Goal: Task Accomplishment & Management: Complete application form

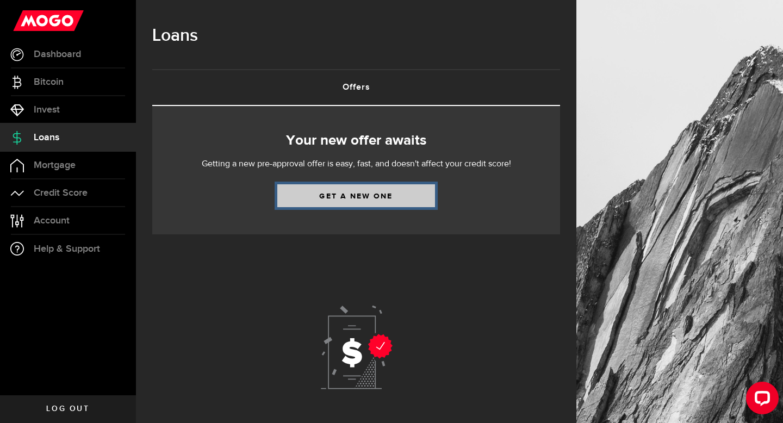
click at [331, 194] on link "Get a new one" at bounding box center [356, 195] width 158 height 23
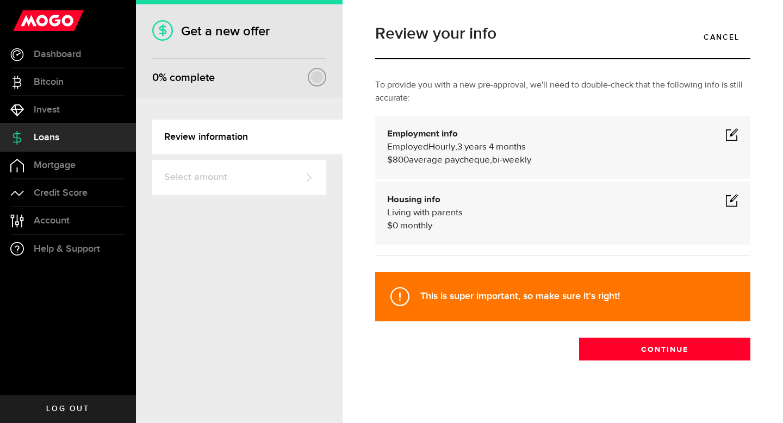
click at [733, 144] on div "Employed Hourly , 3 years 4 months (on maternity leave) undefined annually $800…" at bounding box center [562, 154] width 351 height 26
click at [728, 135] on span at bounding box center [731, 134] width 13 height 13
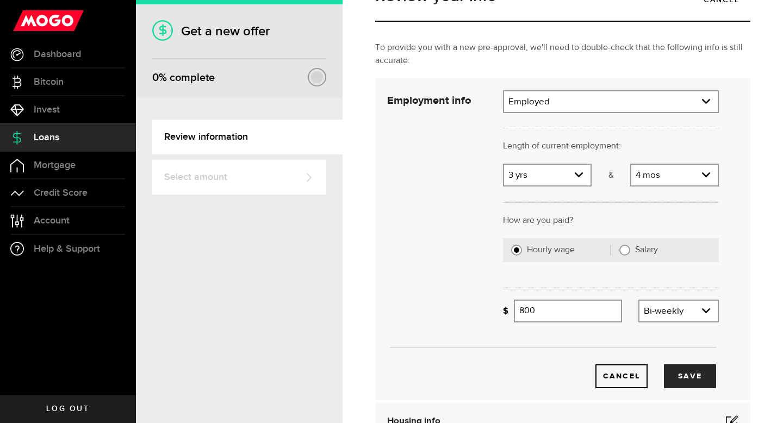
scroll to position [41, 0]
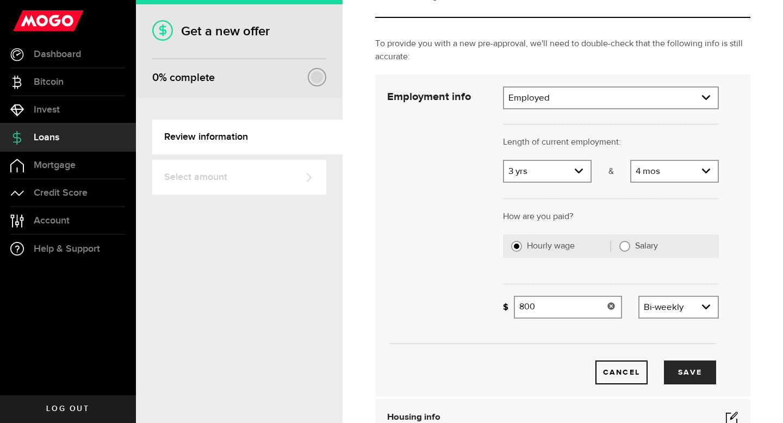
click at [577, 310] on input "800" at bounding box center [568, 307] width 108 height 23
type input "8"
click at [680, 373] on button "Save" at bounding box center [690, 372] width 52 height 24
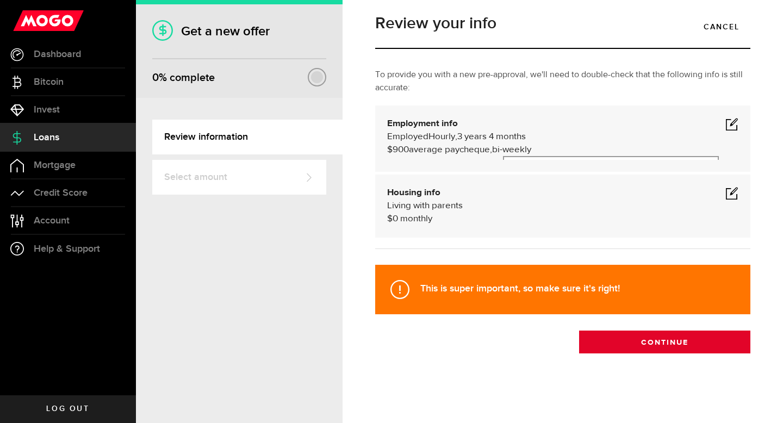
scroll to position [7, 0]
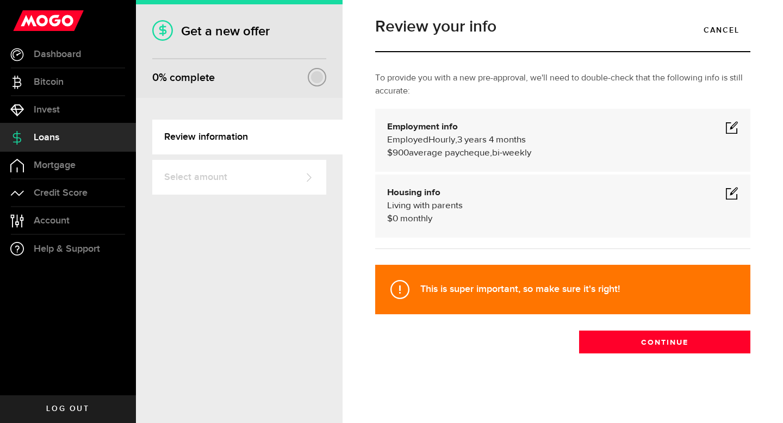
click at [737, 129] on span at bounding box center [731, 127] width 13 height 13
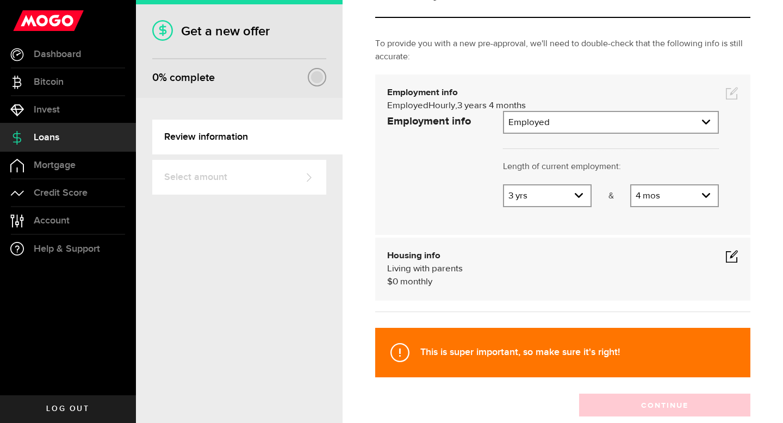
scroll to position [41, 0]
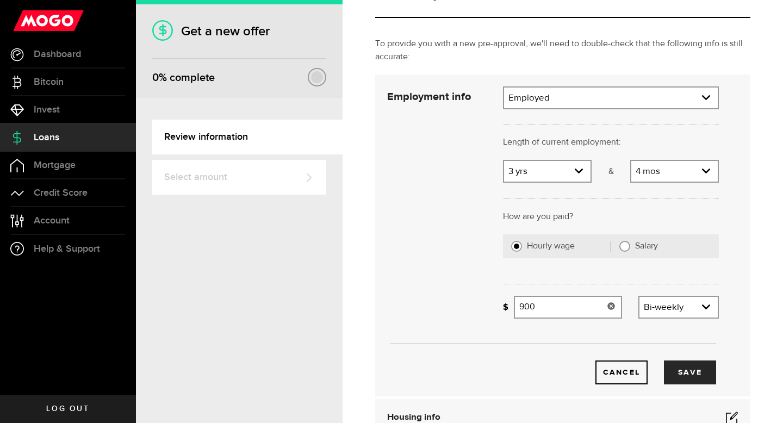
click at [567, 317] on input "900" at bounding box center [568, 307] width 108 height 23
type input "9"
type input "1,500"
click at [697, 369] on button "Save" at bounding box center [690, 372] width 52 height 24
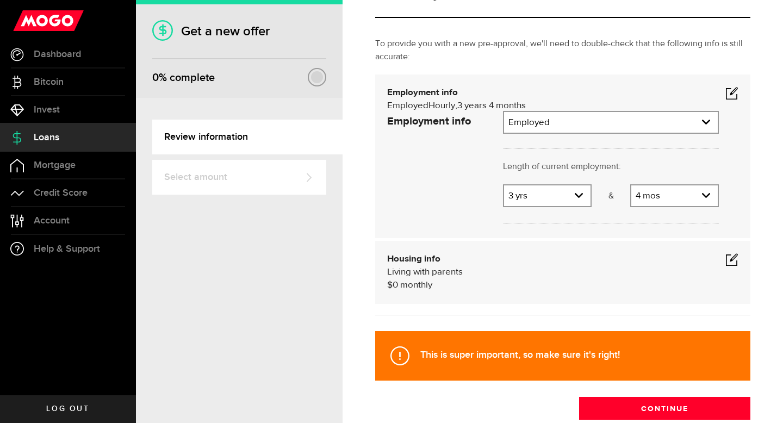
scroll to position [7, 0]
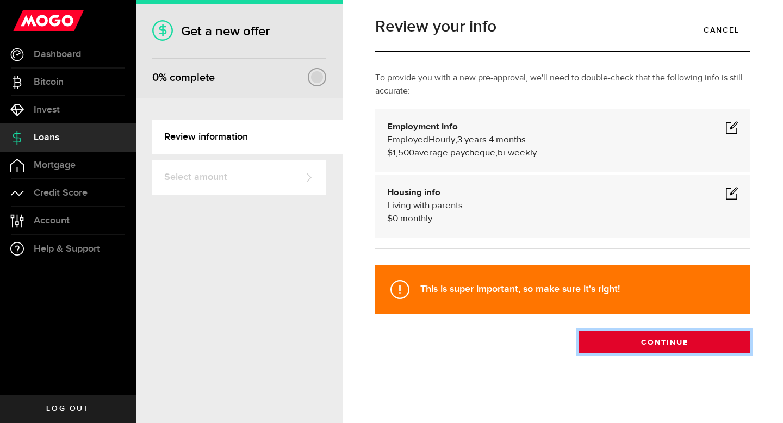
click at [652, 341] on button "Continue" at bounding box center [664, 342] width 171 height 23
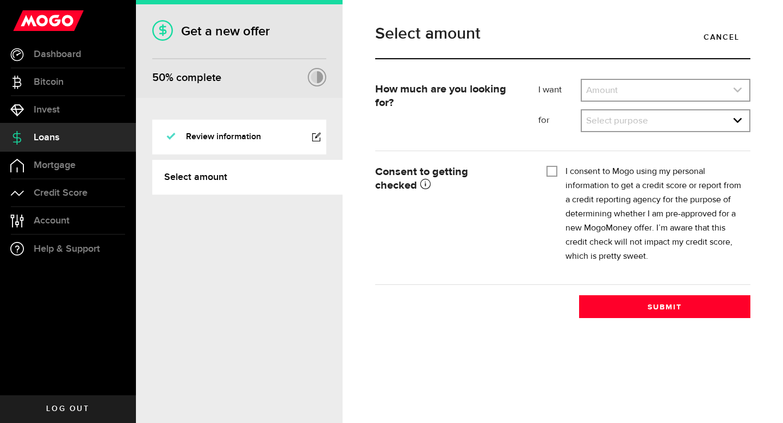
click at [689, 88] on link "expand select" at bounding box center [665, 90] width 167 height 21
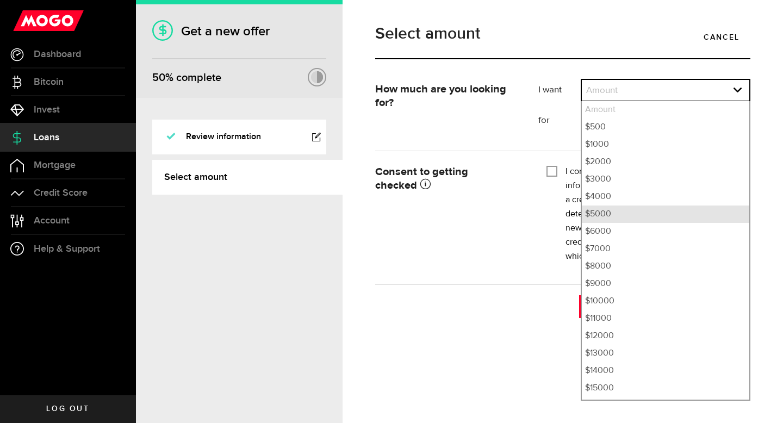
click at [661, 206] on li "$5000" at bounding box center [665, 214] width 167 height 17
select select "5000"
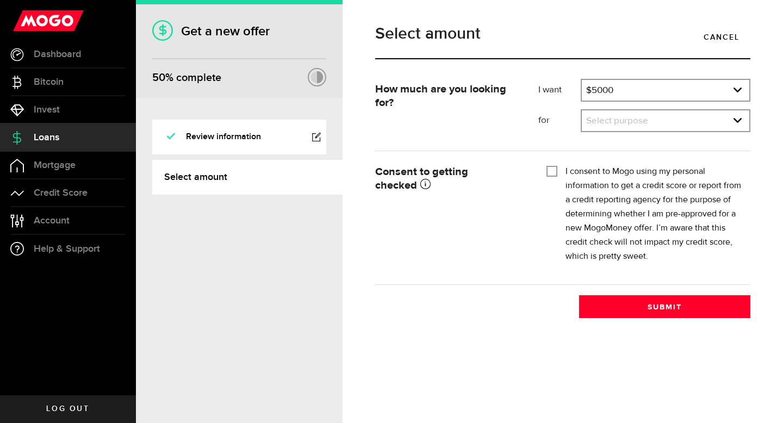
click at [559, 172] on div "I consent to Mogo using my personal information to get a credit score or report…" at bounding box center [644, 214] width 196 height 99
click at [611, 119] on link "expand select" at bounding box center [665, 120] width 167 height 21
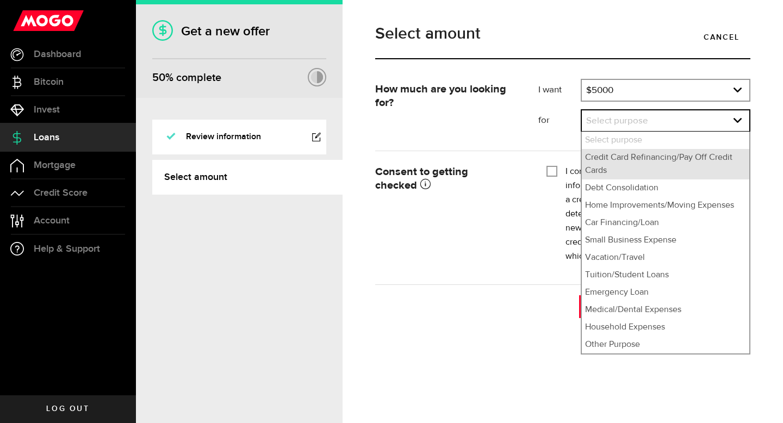
click at [621, 160] on li "Credit Card Refinancing/Pay Off Credit Cards" at bounding box center [665, 164] width 167 height 30
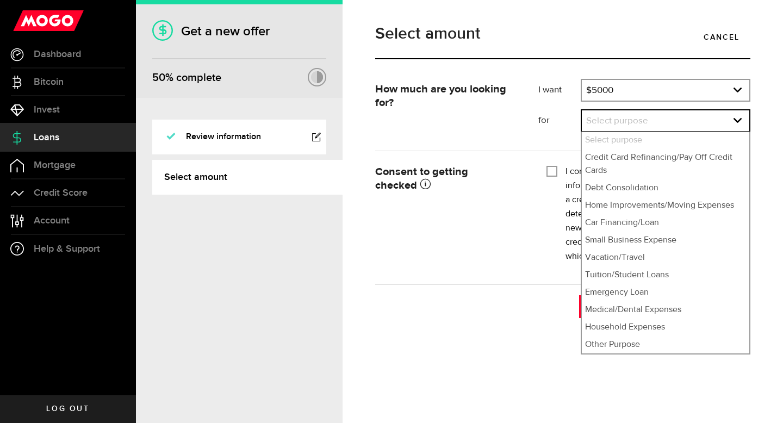
select select "Credit Card Refinancing/Pay Off Credit Cards"
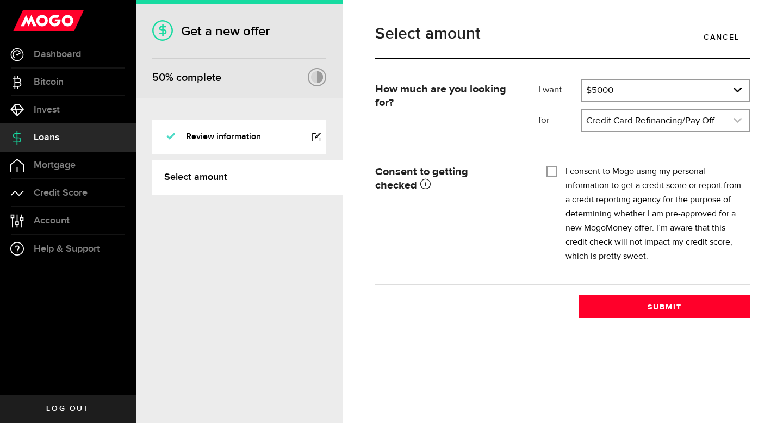
click at [625, 113] on link "expand select" at bounding box center [665, 120] width 167 height 21
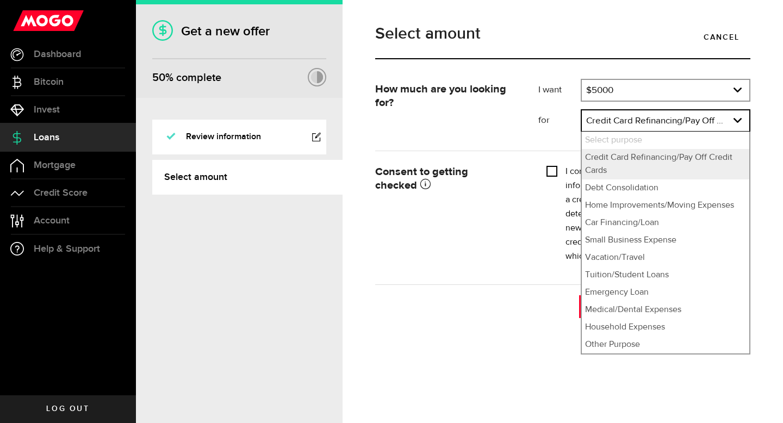
click at [552, 172] on input "I consent to Mogo using my personal information to get a credit score or report…" at bounding box center [551, 170] width 11 height 11
checkbox input "true"
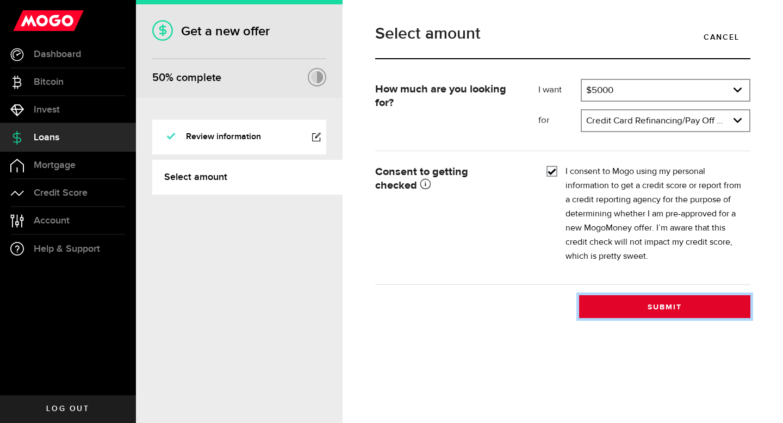
click at [637, 306] on button "Submit" at bounding box center [664, 306] width 171 height 23
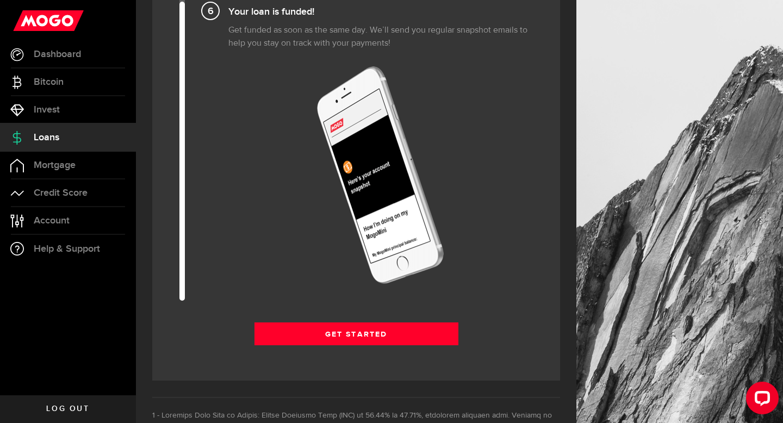
scroll to position [1323, 0]
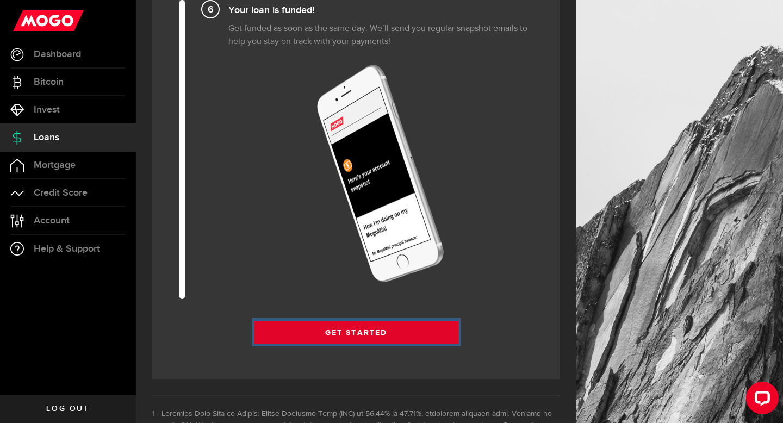
click at [430, 326] on link "Get Started" at bounding box center [356, 332] width 204 height 23
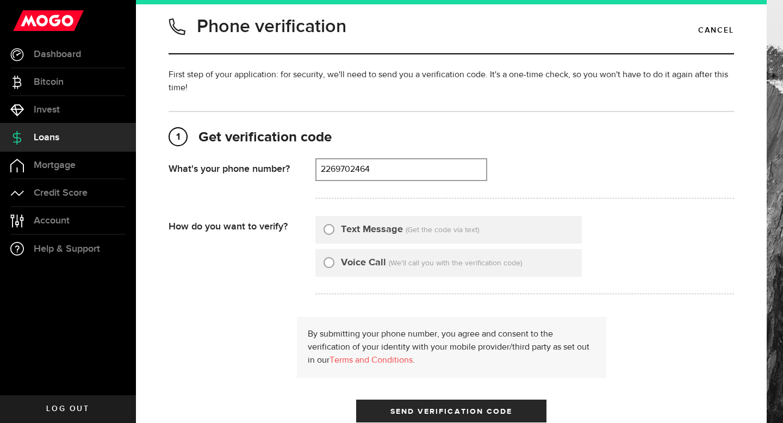
type input "2269702464"
drag, startPoint x: 396, startPoint y: 179, endPoint x: 305, endPoint y: 178, distance: 90.8
click at [305, 178] on div "What's your phone number? That doesn't look like a valid phone number. Try agai…" at bounding box center [451, 181] width 565 height 47
type input "5195506424"
click at [327, 235] on div at bounding box center [329, 229] width 11 height 11
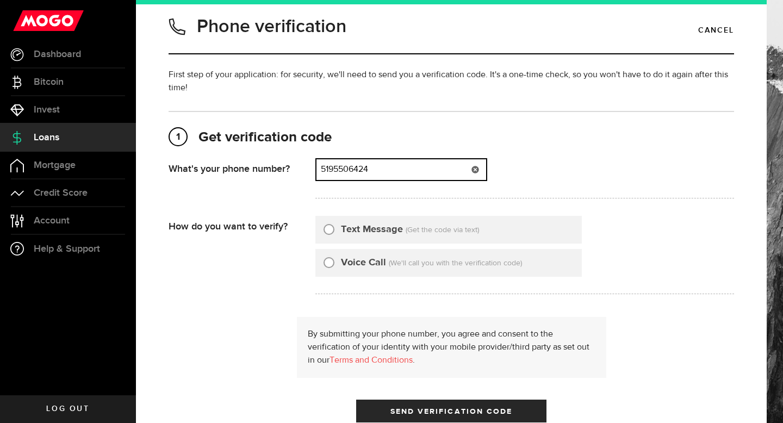
radio input "true"
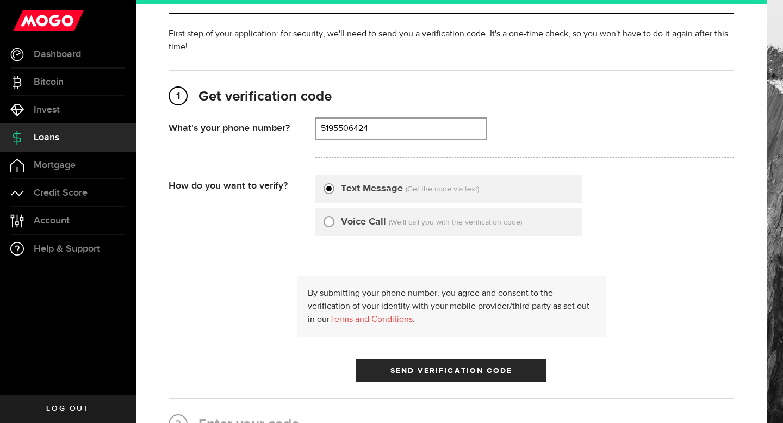
scroll to position [81, 0]
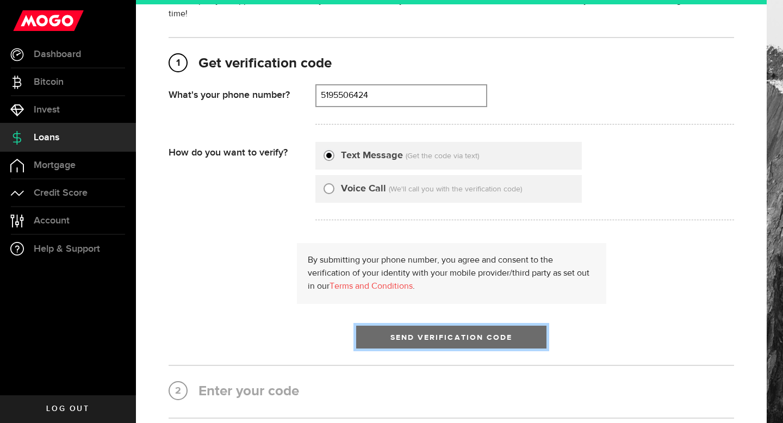
click at [430, 337] on span "Send Verification Code" at bounding box center [451, 338] width 122 height 8
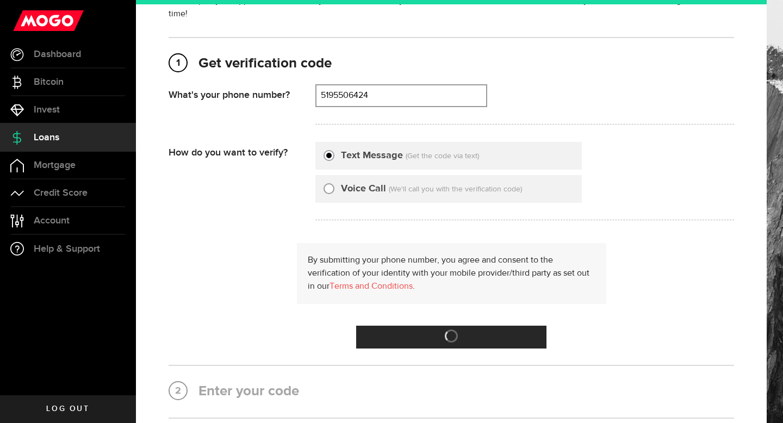
scroll to position [0, 0]
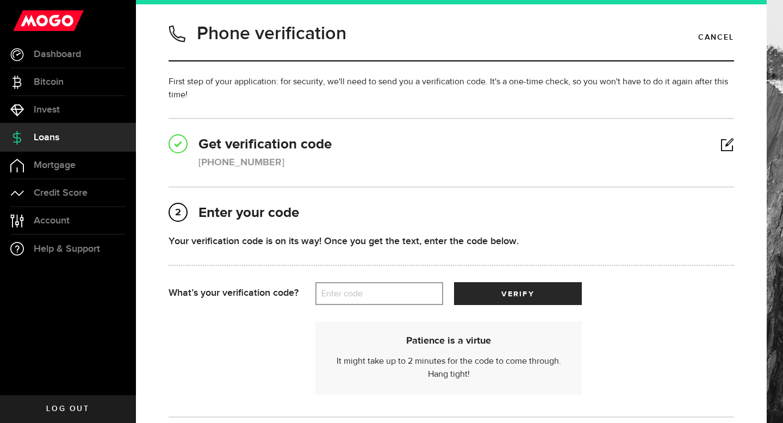
click at [368, 289] on label "Enter code" at bounding box center [379, 294] width 128 height 22
click at [368, 289] on input "Enter code" at bounding box center [379, 293] width 128 height 23
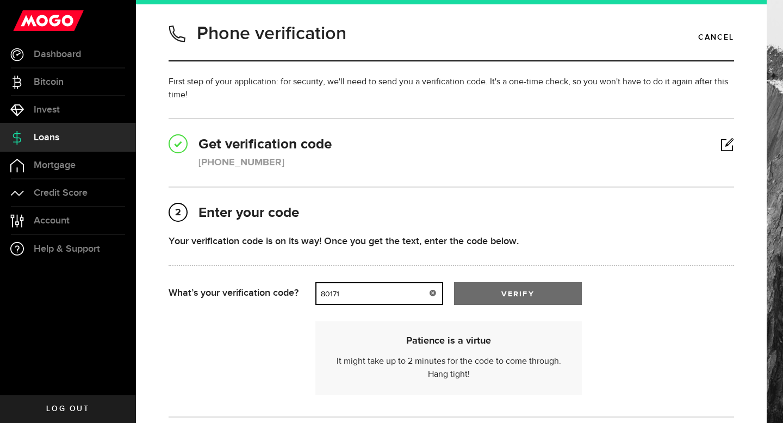
type input "80171"
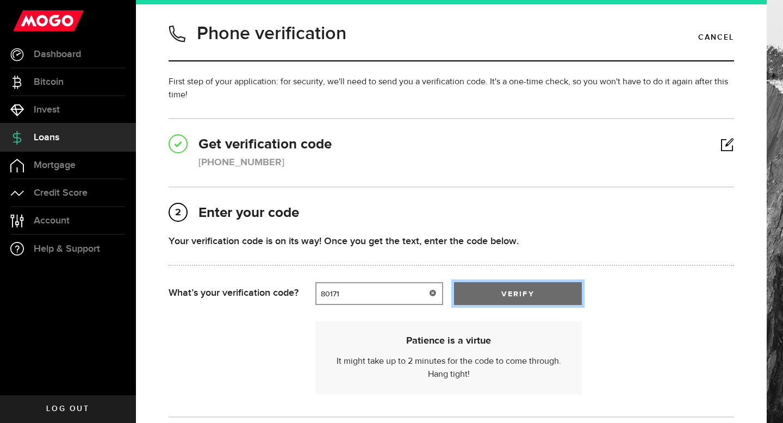
click at [554, 285] on button "verify" at bounding box center [518, 293] width 128 height 23
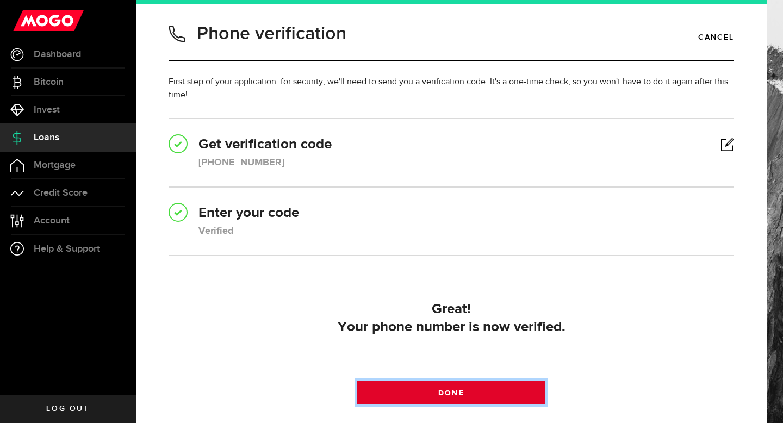
click at [477, 390] on link "Done" at bounding box center [451, 392] width 189 height 23
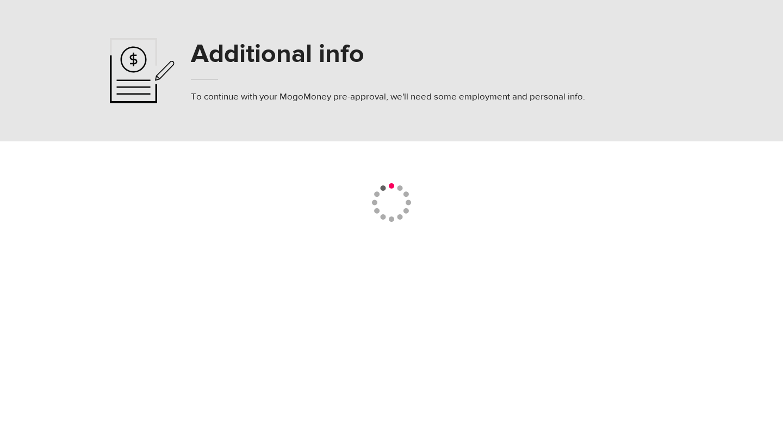
select select
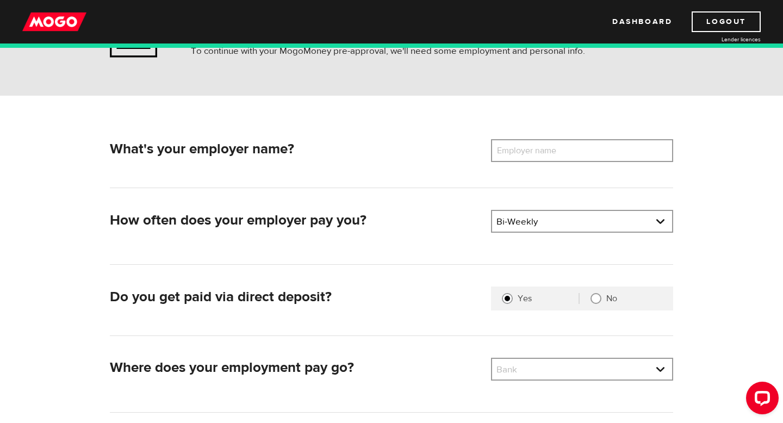
scroll to position [97, 0]
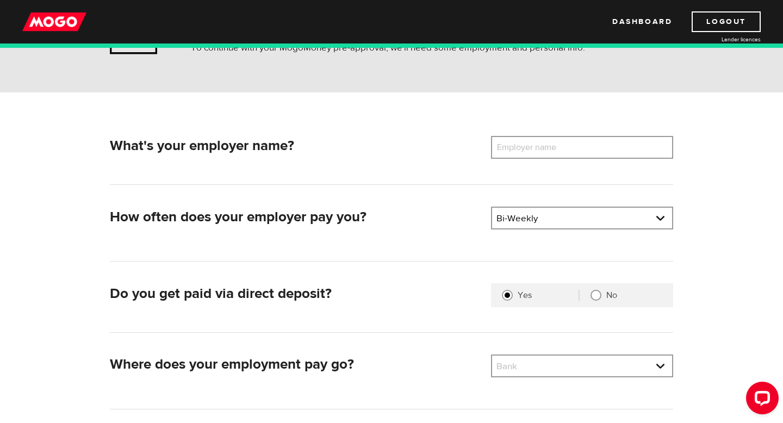
click at [549, 152] on label "Employer name" at bounding box center [535, 147] width 88 height 23
click at [549, 152] on input "Employer name" at bounding box center [582, 147] width 182 height 23
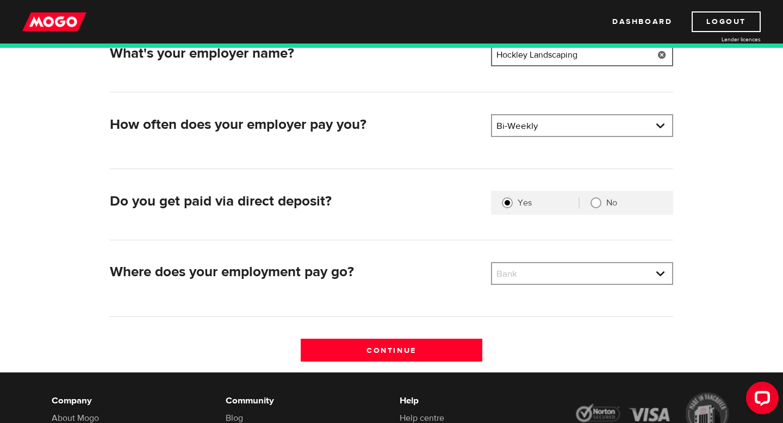
scroll to position [192, 0]
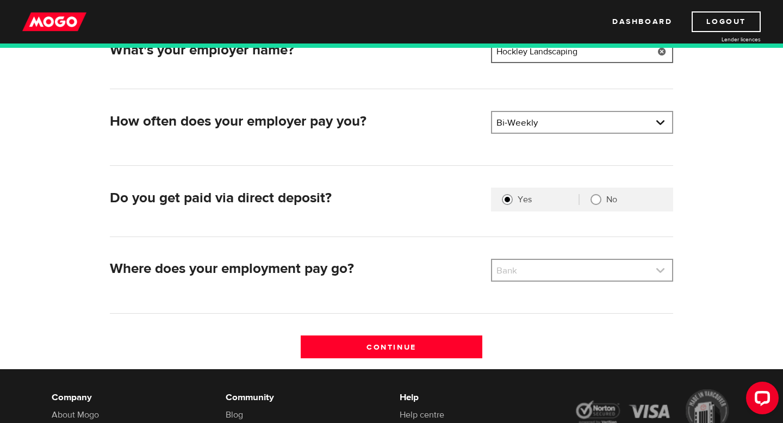
type input "Hockley Landscaping"
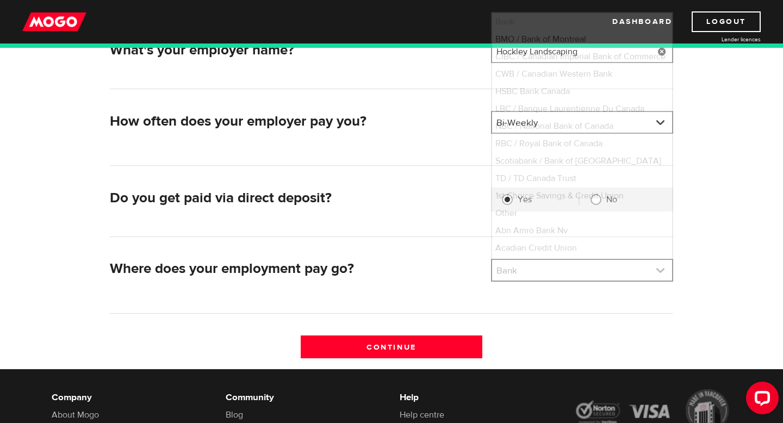
click at [600, 269] on link at bounding box center [582, 270] width 180 height 21
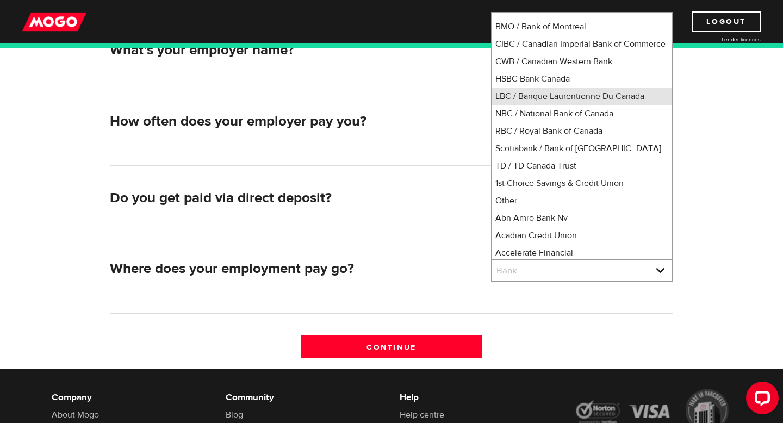
scroll to position [0, 0]
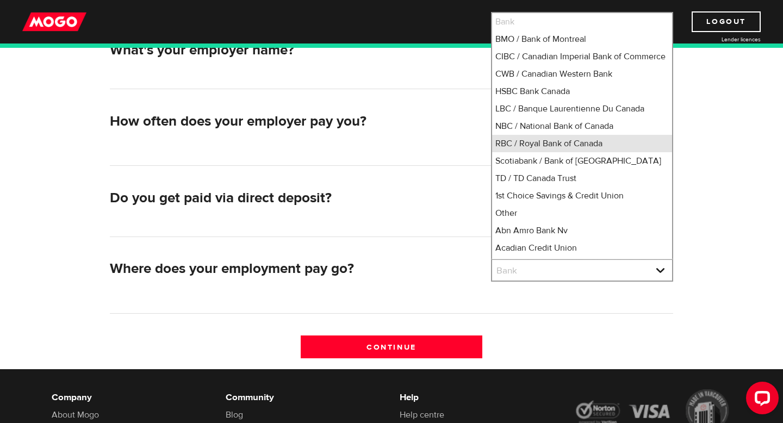
click at [545, 152] on li "RBC / Royal Bank of Canada" at bounding box center [582, 143] width 180 height 17
select select "8"
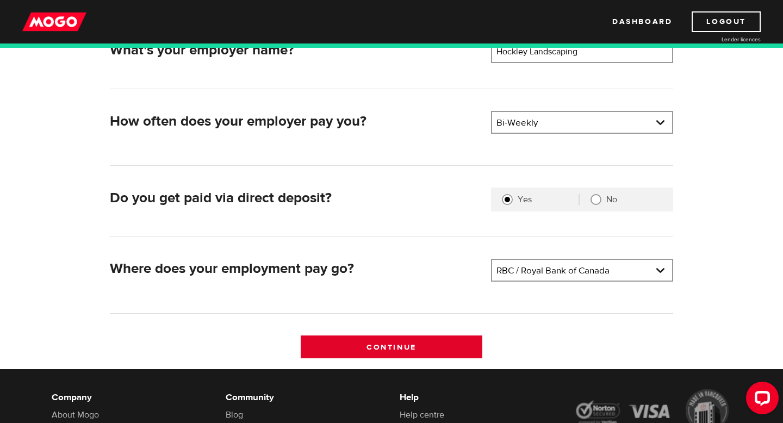
click at [397, 345] on input "Continue" at bounding box center [392, 346] width 182 height 23
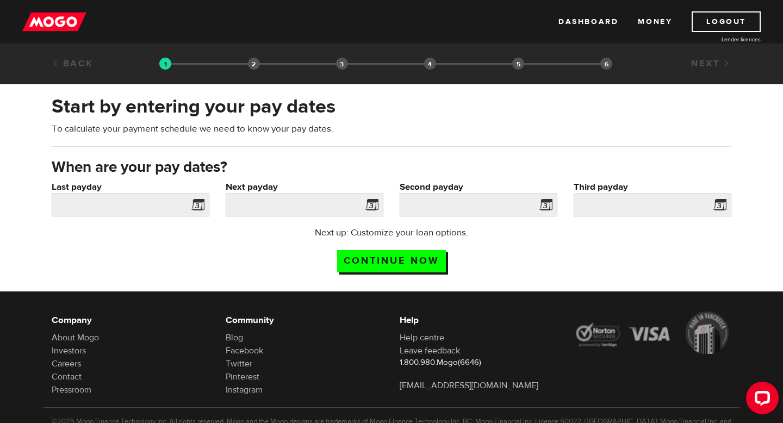
click at [197, 204] on span at bounding box center [196, 206] width 16 height 17
click at [189, 206] on span at bounding box center [196, 206] width 16 height 17
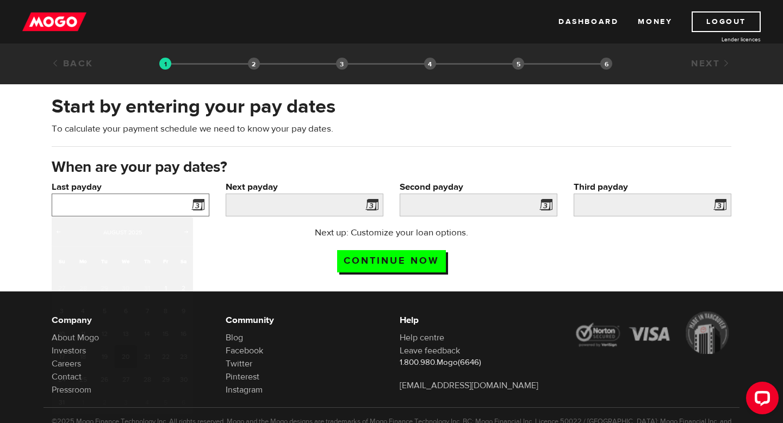
click at [143, 206] on input "Last payday" at bounding box center [131, 205] width 158 height 23
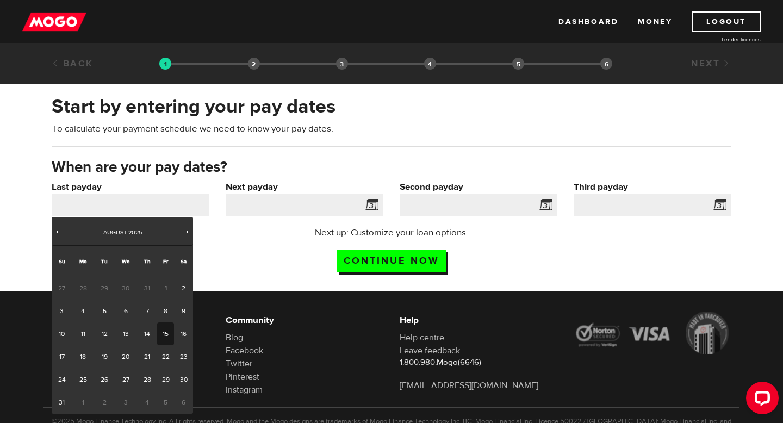
click at [160, 333] on link "15" at bounding box center [165, 333] width 17 height 23
type input "2025/08/15"
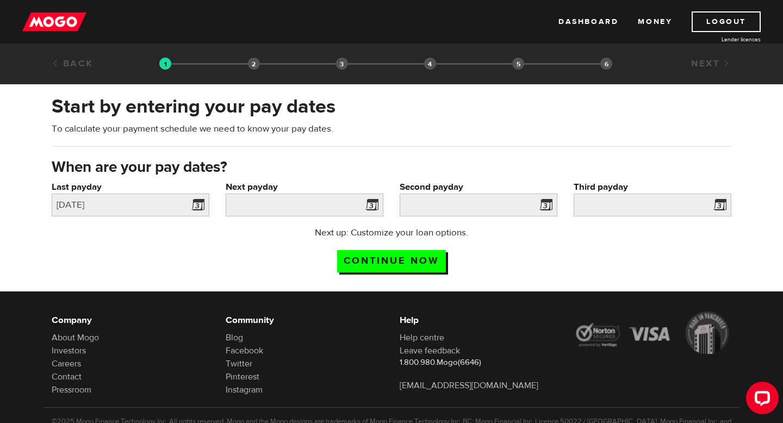
click at [371, 205] on span at bounding box center [370, 206] width 16 height 17
click at [371, 204] on span at bounding box center [370, 206] width 16 height 17
click at [363, 208] on span at bounding box center [370, 206] width 16 height 17
click at [366, 213] on span at bounding box center [370, 206] width 16 height 17
click at [374, 207] on span at bounding box center [370, 206] width 16 height 17
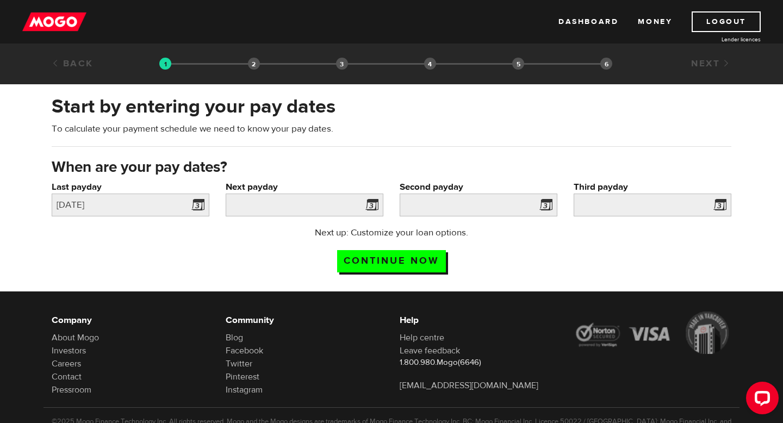
click at [374, 207] on span at bounding box center [370, 206] width 16 height 17
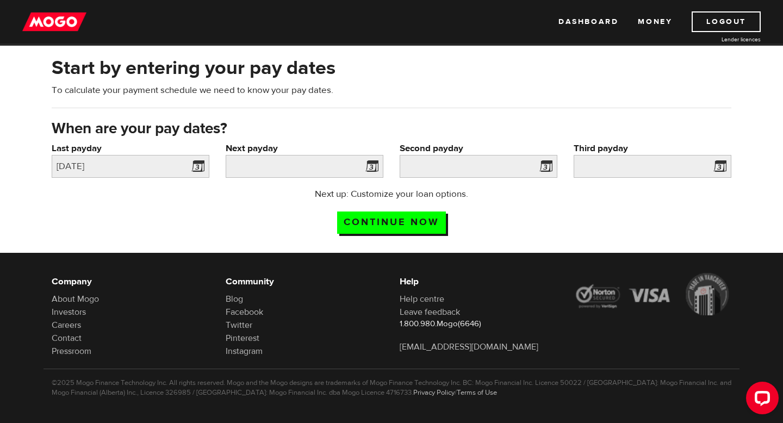
scroll to position [38, 0]
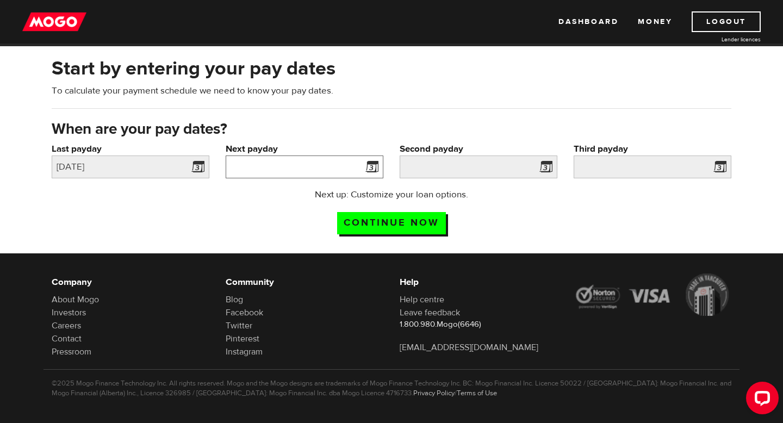
click at [287, 173] on input "Next payday" at bounding box center [305, 167] width 158 height 23
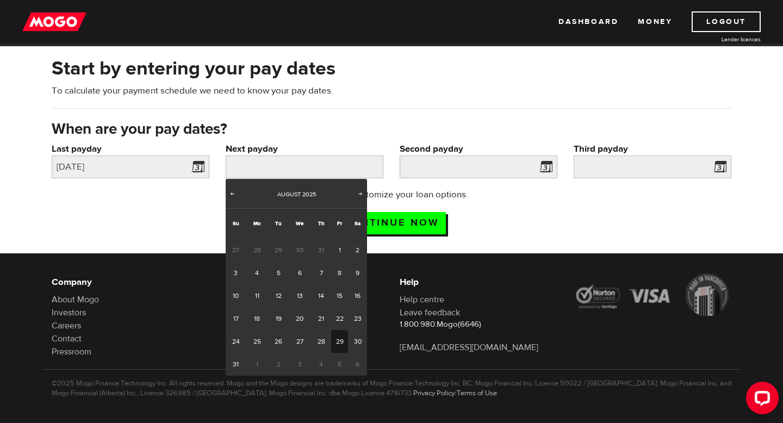
click at [343, 338] on link "29" at bounding box center [339, 341] width 17 height 23
type input "2025/08/29"
type input "2025/9/12"
type input "2025/9/26"
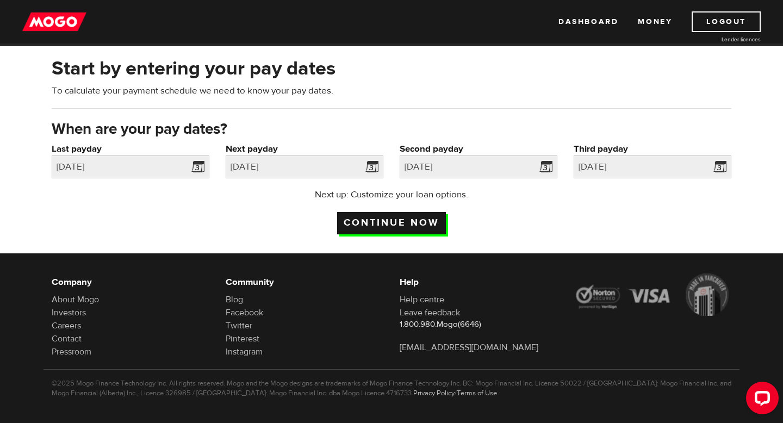
click at [413, 222] on input "Continue now" at bounding box center [391, 223] width 109 height 22
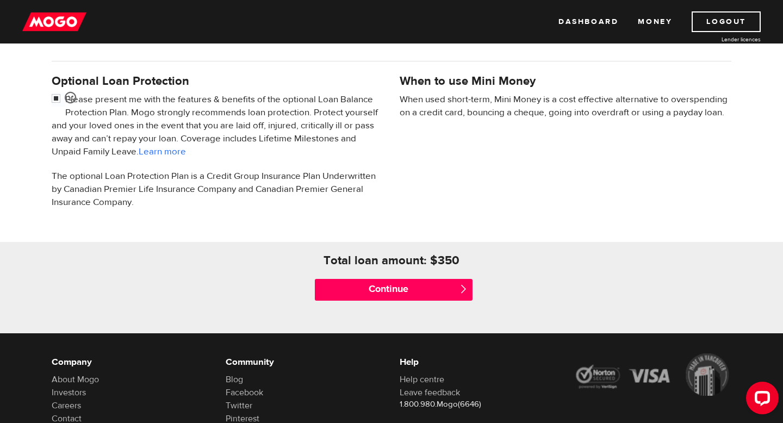
scroll to position [347, 0]
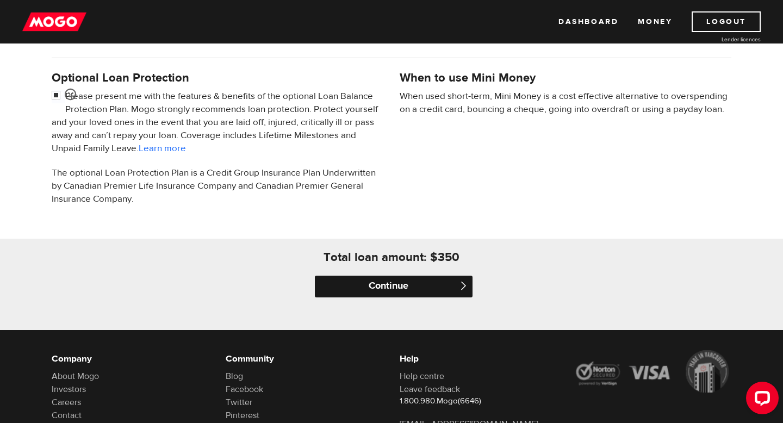
click at [398, 295] on input "Continue" at bounding box center [394, 287] width 158 height 22
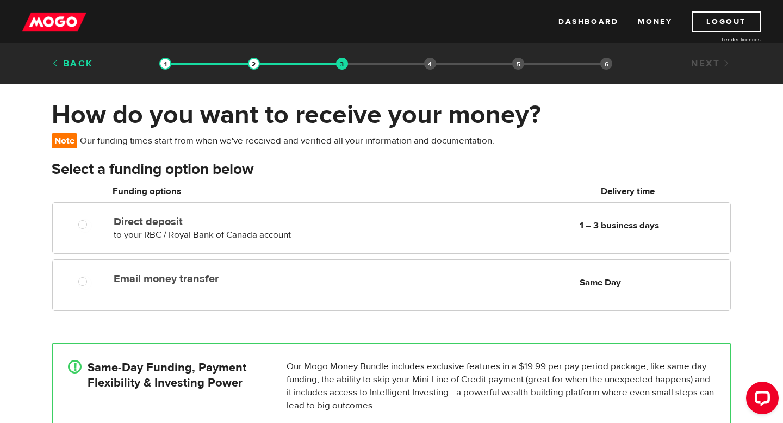
click at [79, 60] on link "Back" at bounding box center [73, 64] width 42 height 12
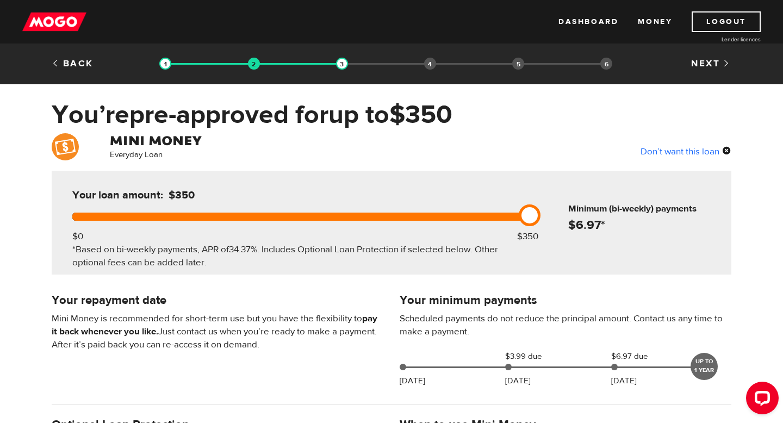
click at [79, 60] on link "Back" at bounding box center [73, 64] width 42 height 12
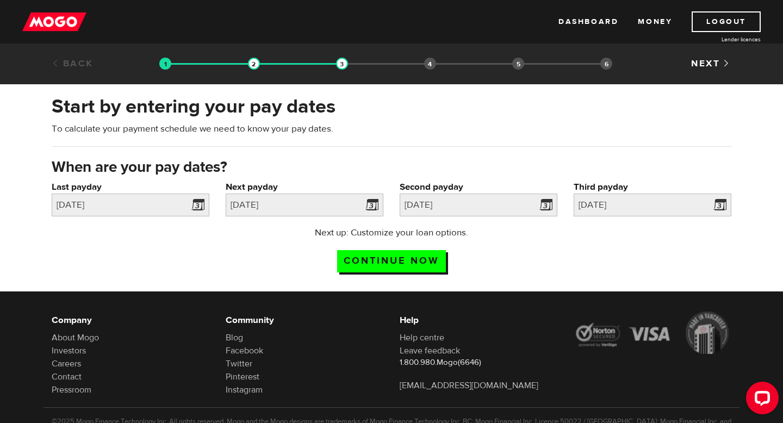
click at [79, 60] on link "Back" at bounding box center [73, 64] width 42 height 12
click at [394, 257] on input "Continue now" at bounding box center [391, 261] width 109 height 22
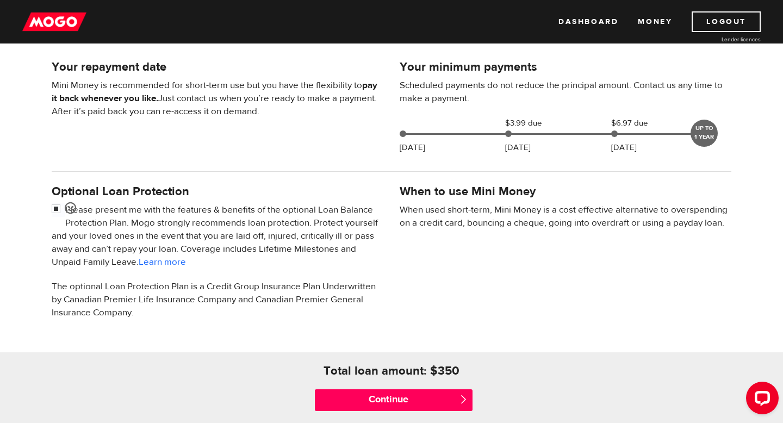
scroll to position [236, 0]
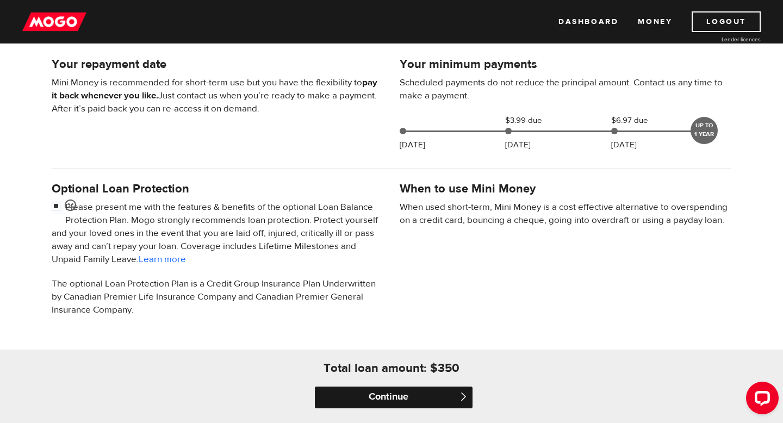
click at [422, 393] on input "Continue" at bounding box center [394, 398] width 158 height 22
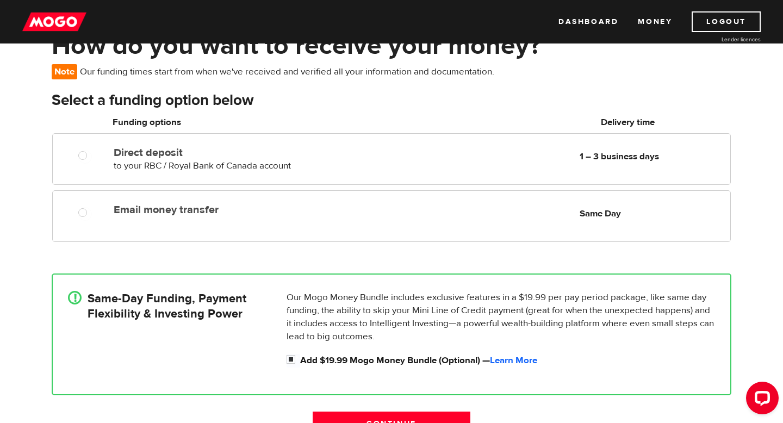
scroll to position [71, 0]
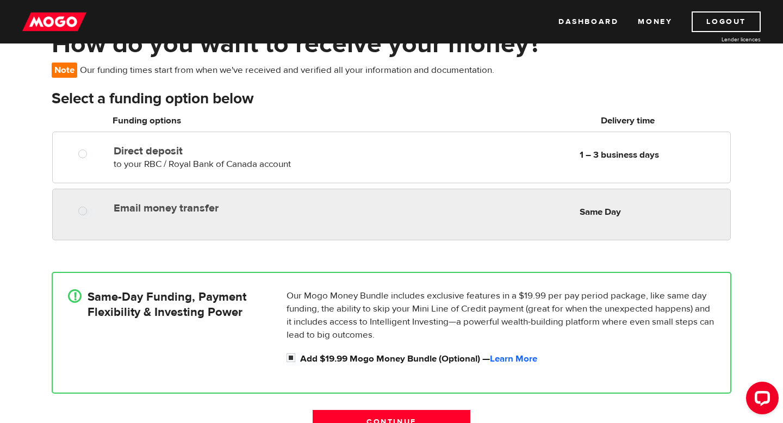
radio input "true"
click at [97, 206] on div at bounding box center [86, 213] width 65 height 14
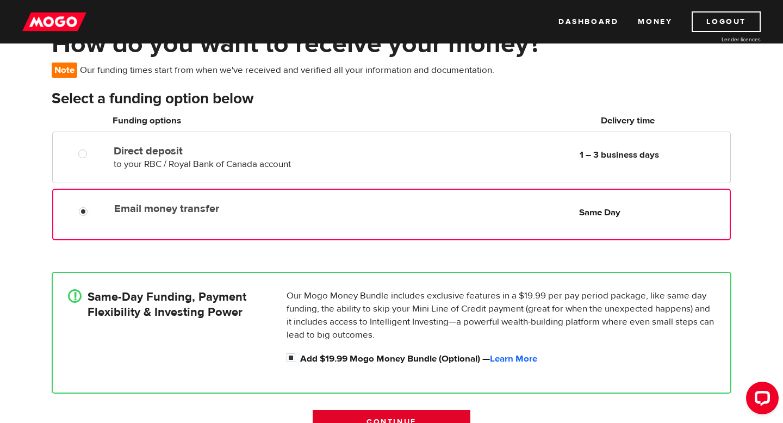
click at [326, 417] on input "Continue" at bounding box center [392, 421] width 158 height 23
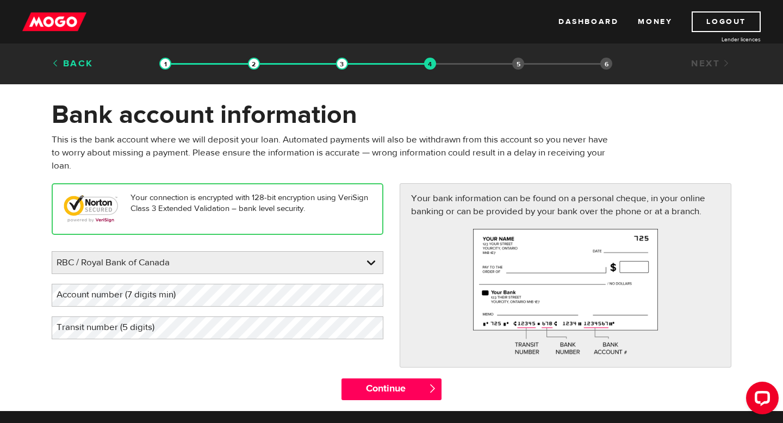
click at [69, 61] on link "Back" at bounding box center [73, 64] width 42 height 12
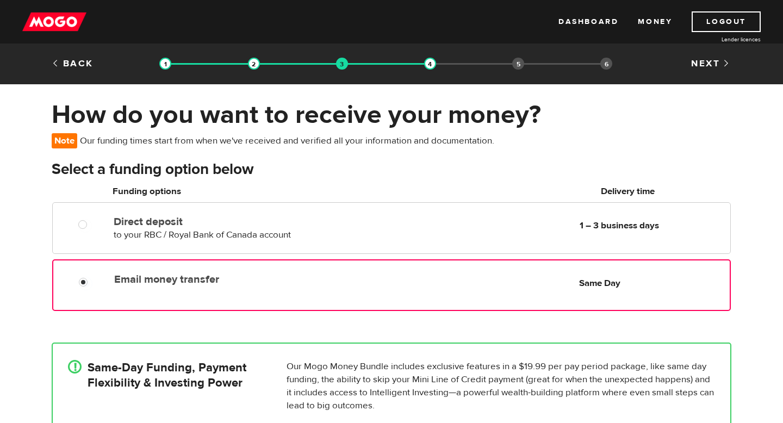
click at [69, 61] on link "Back" at bounding box center [73, 64] width 42 height 12
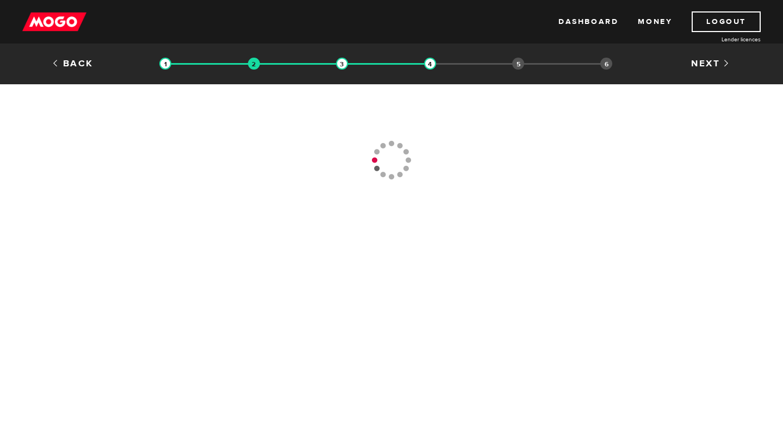
click at [69, 61] on link "Back" at bounding box center [73, 64] width 42 height 12
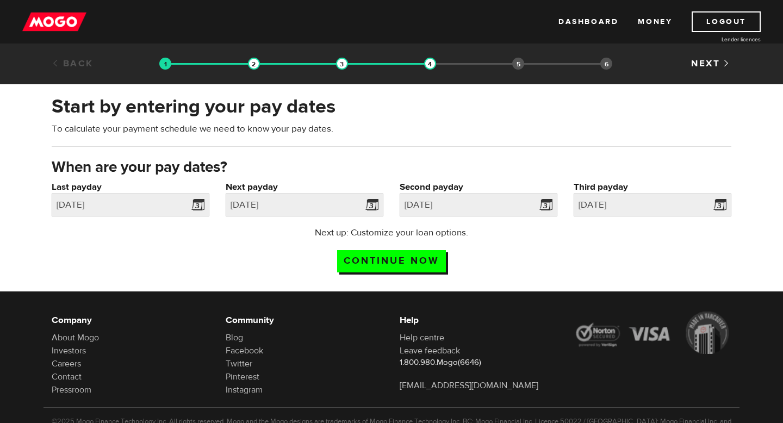
click at [69, 61] on link "Back" at bounding box center [73, 64] width 42 height 12
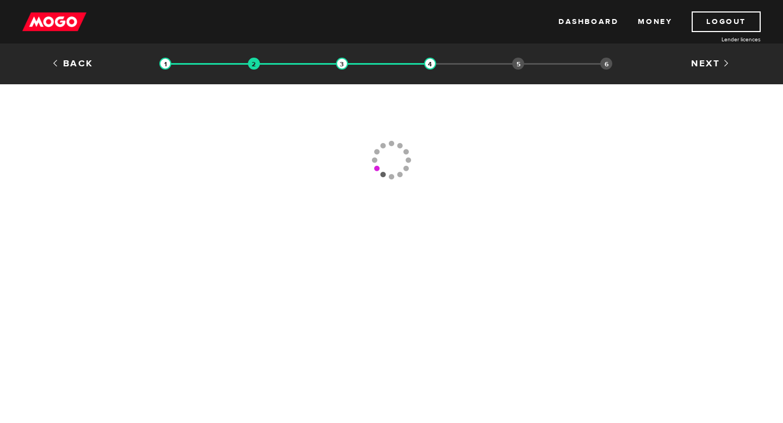
scroll to position [236, 0]
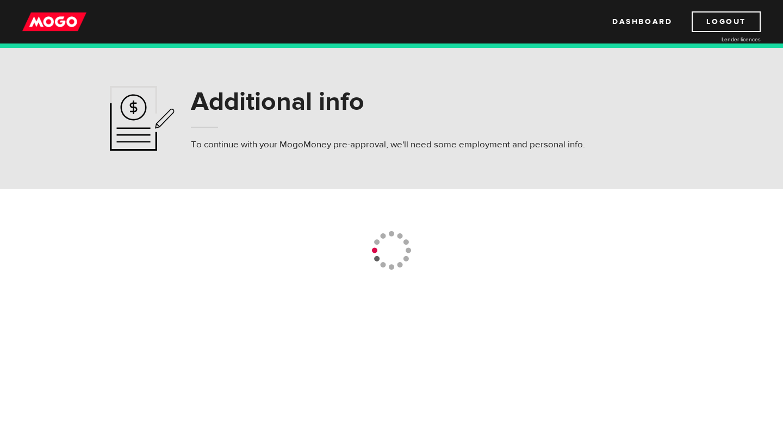
select select "8"
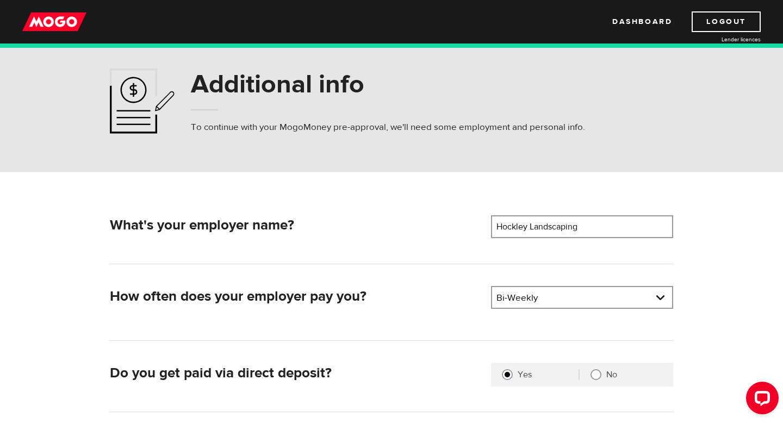
scroll to position [5, 0]
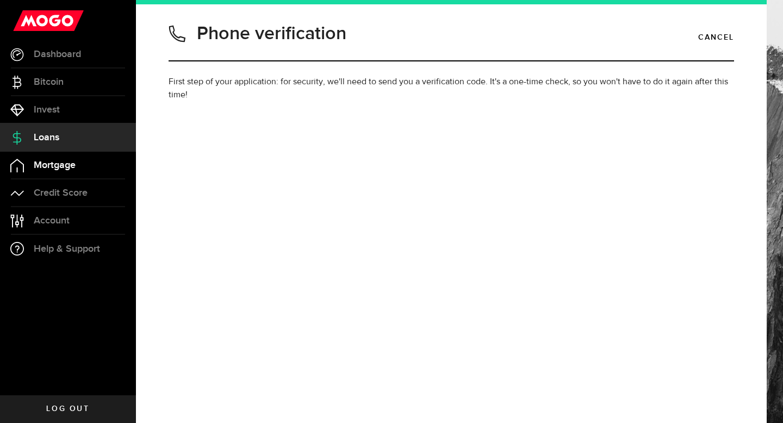
type input "5195506424"
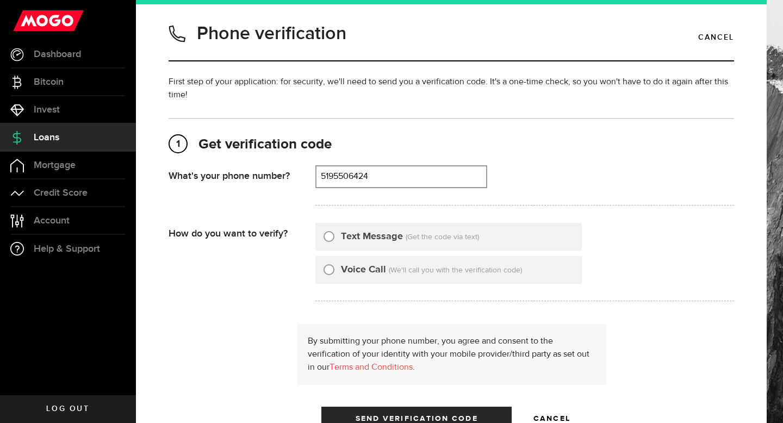
click at [48, 140] on span "Loans" at bounding box center [47, 138] width 26 height 10
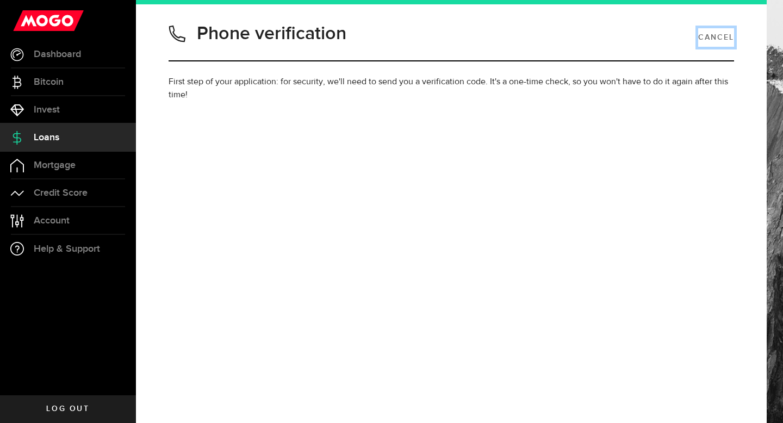
click at [706, 34] on link "Cancel" at bounding box center [716, 37] width 36 height 18
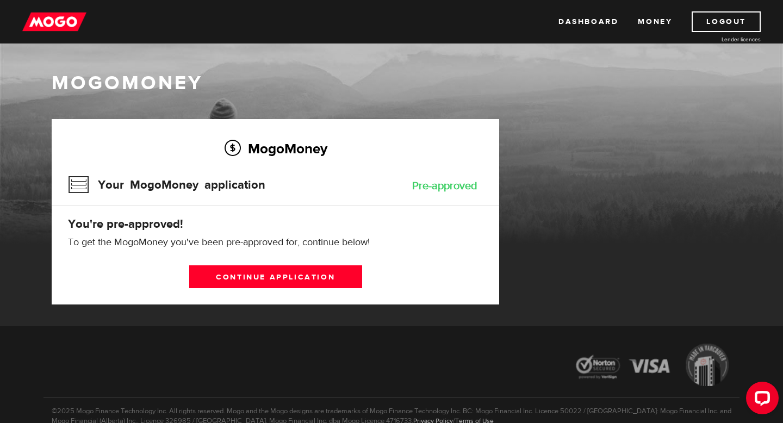
click at [452, 185] on div "Pre-approved" at bounding box center [444, 186] width 65 height 11
click at [660, 22] on link "Money" at bounding box center [655, 21] width 34 height 21
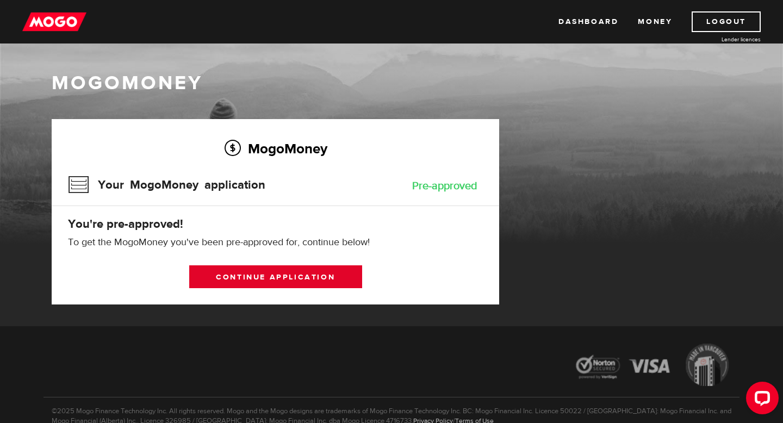
click at [283, 273] on link "Continue application" at bounding box center [275, 276] width 173 height 23
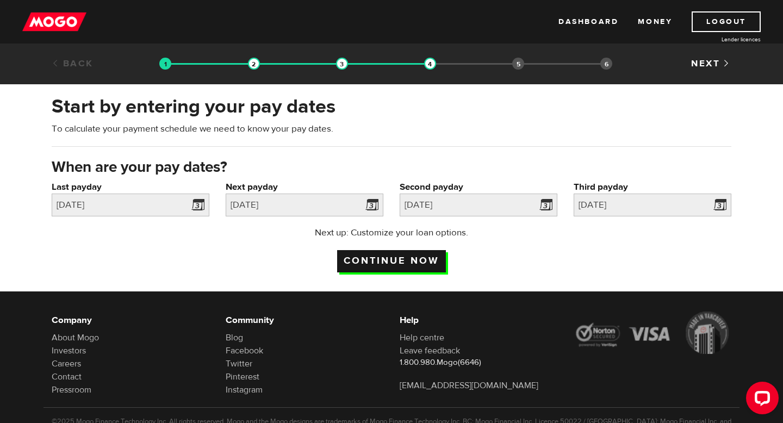
click at [424, 252] on input "Continue now" at bounding box center [391, 261] width 109 height 22
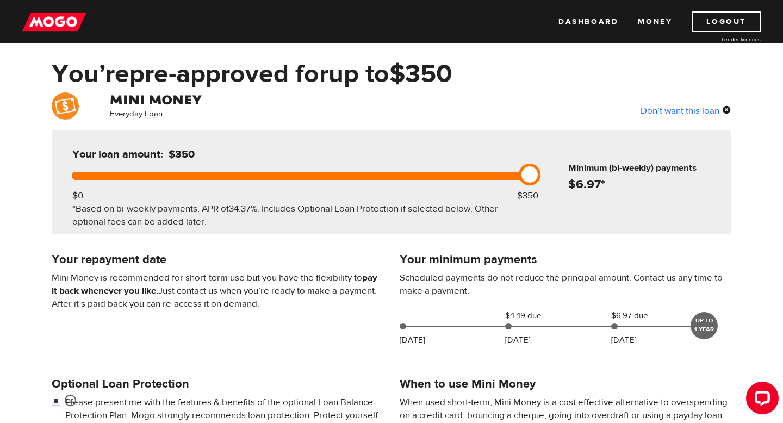
scroll to position [36, 0]
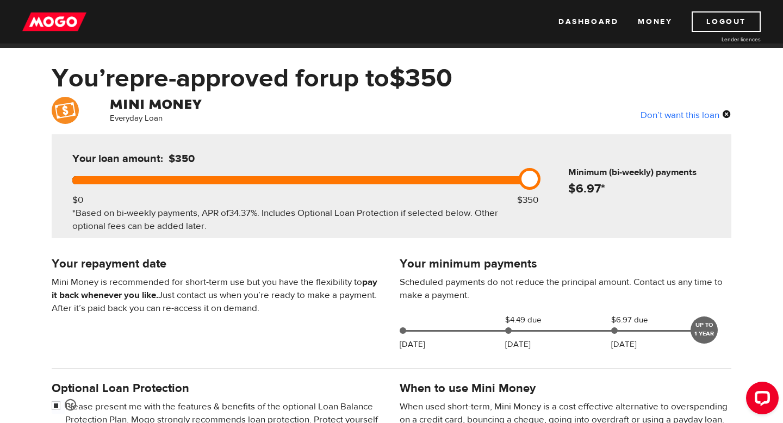
click at [664, 119] on div "Don’t want this loan" at bounding box center [686, 115] width 91 height 14
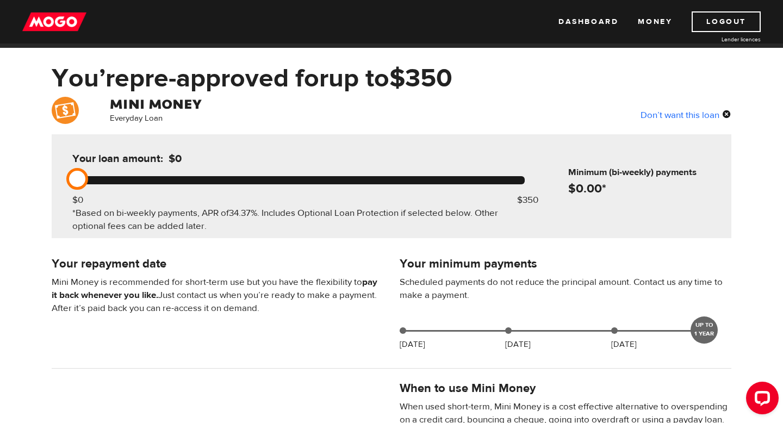
drag, startPoint x: 82, startPoint y: 177, endPoint x: 91, endPoint y: 178, distance: 9.3
click at [91, 178] on div at bounding box center [298, 180] width 452 height 8
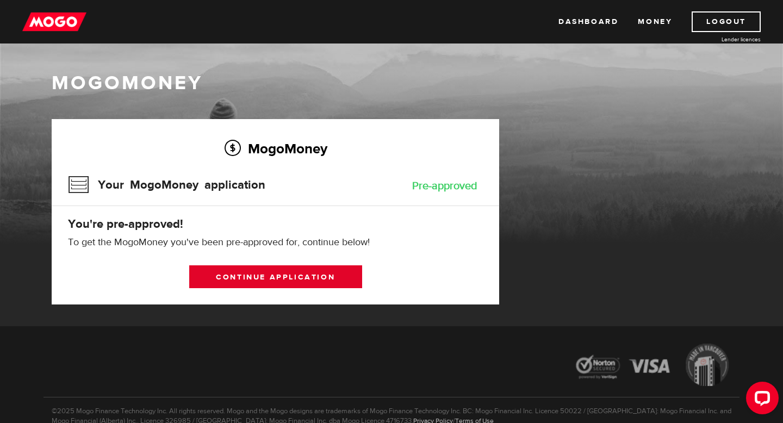
click at [257, 283] on link "Continue application" at bounding box center [275, 276] width 173 height 23
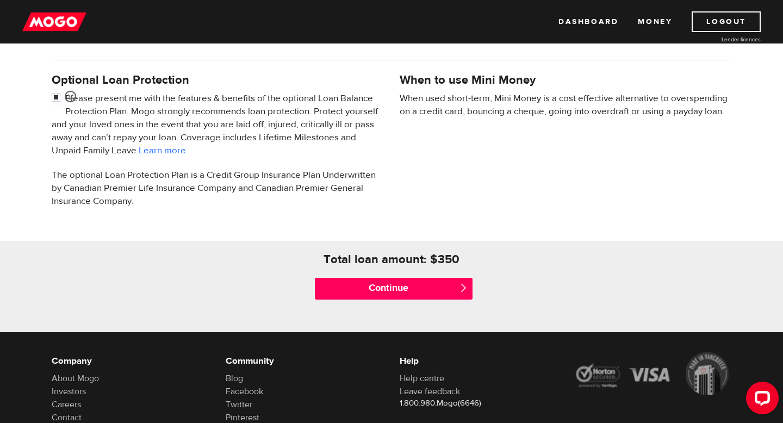
scroll to position [346, 0]
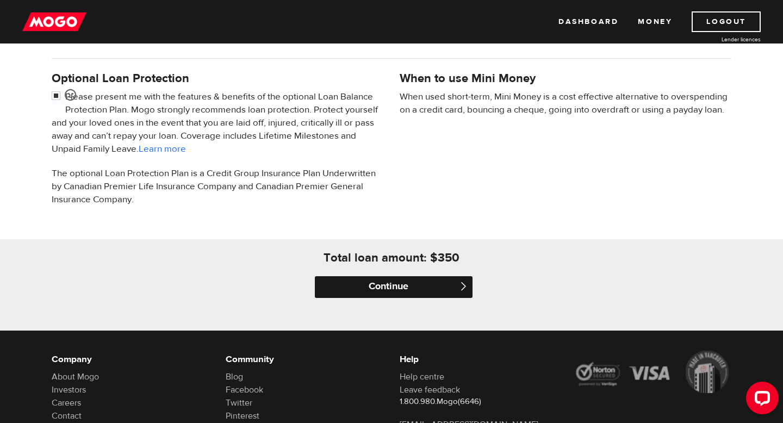
click at [391, 282] on input "Continue" at bounding box center [394, 287] width 158 height 22
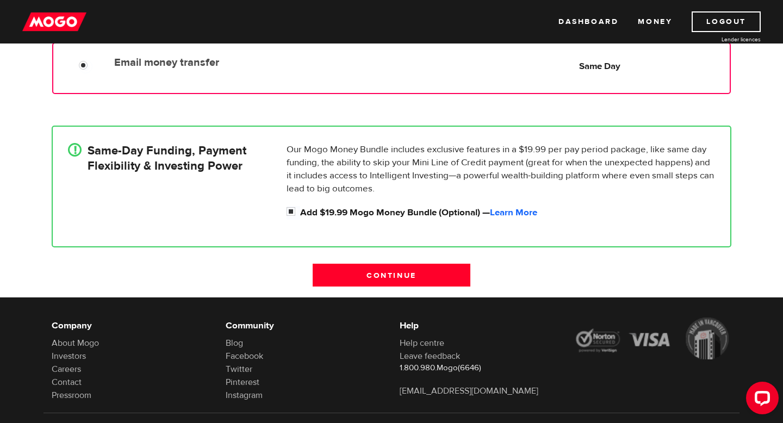
scroll to position [220, 0]
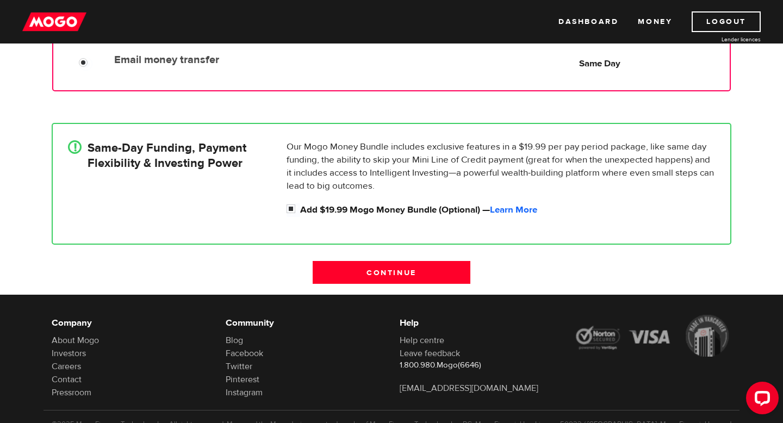
click at [396, 260] on div "! Same-Day Funding, Payment Flexibility & Investing Power Our Mogo Money Bundle…" at bounding box center [391, 184] width 696 height 154
click at [390, 278] on input "Continue" at bounding box center [392, 272] width 158 height 23
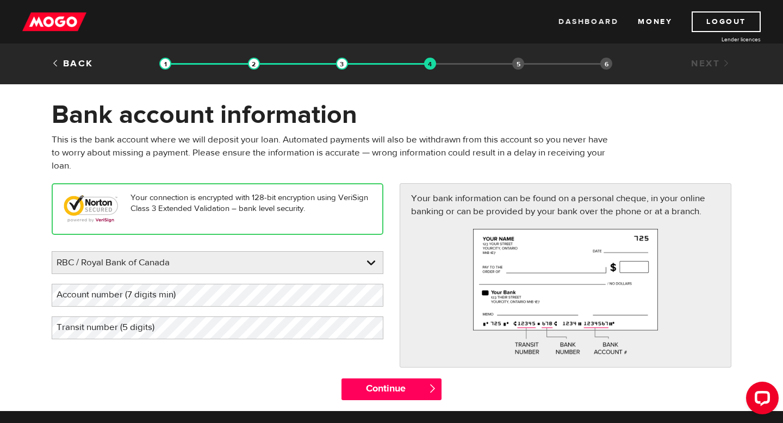
click at [603, 17] on link "Dashboard" at bounding box center [588, 21] width 60 height 21
